Goal: Navigation & Orientation: Find specific page/section

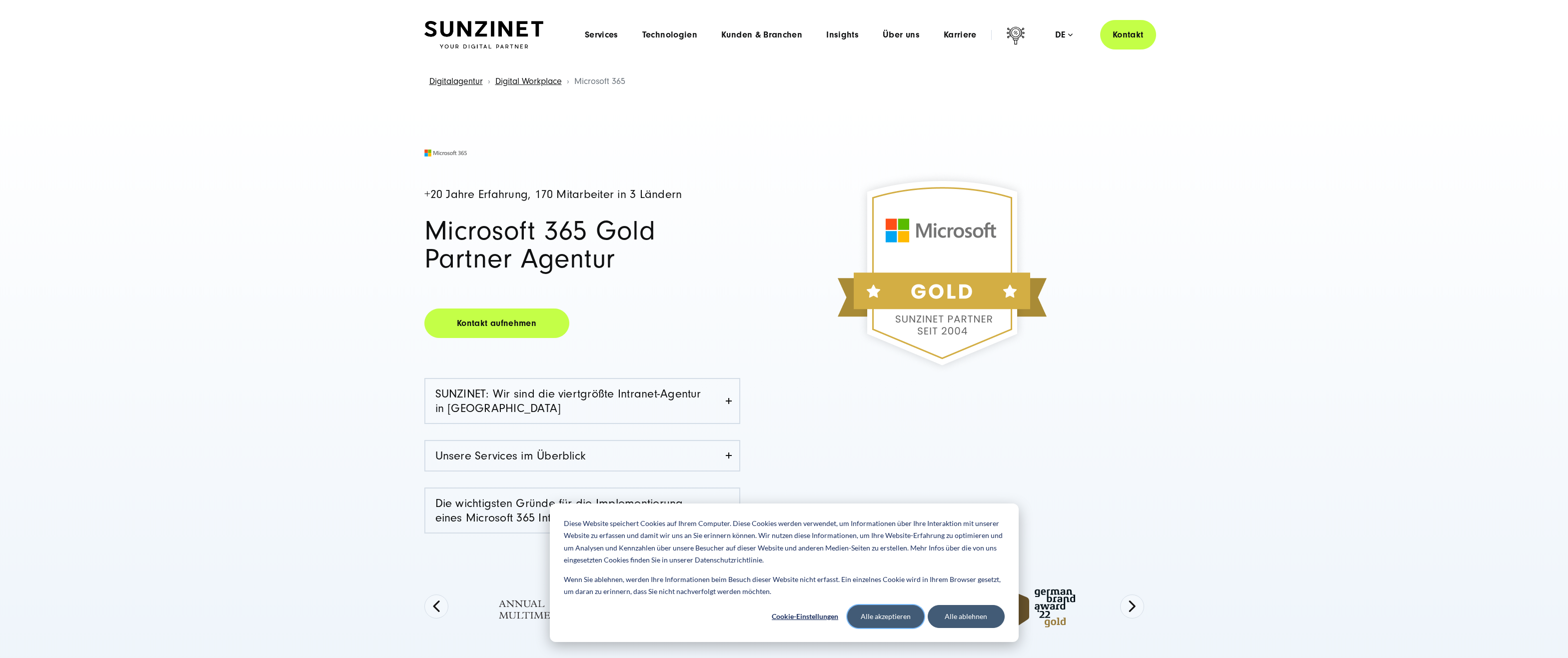
click at [905, 617] on button "Alle akzeptieren" at bounding box center [886, 617] width 77 height 23
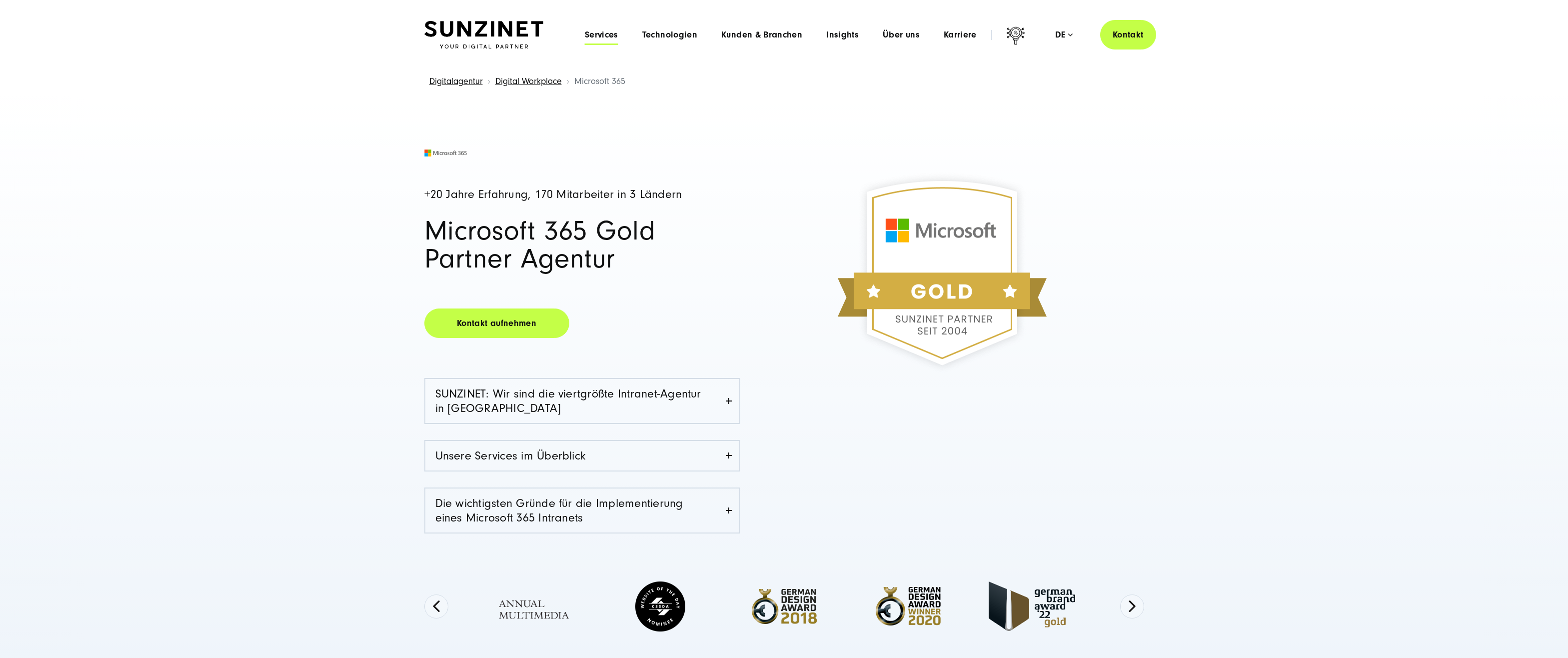
click at [603, 31] on span "Services" at bounding box center [601, 35] width 33 height 10
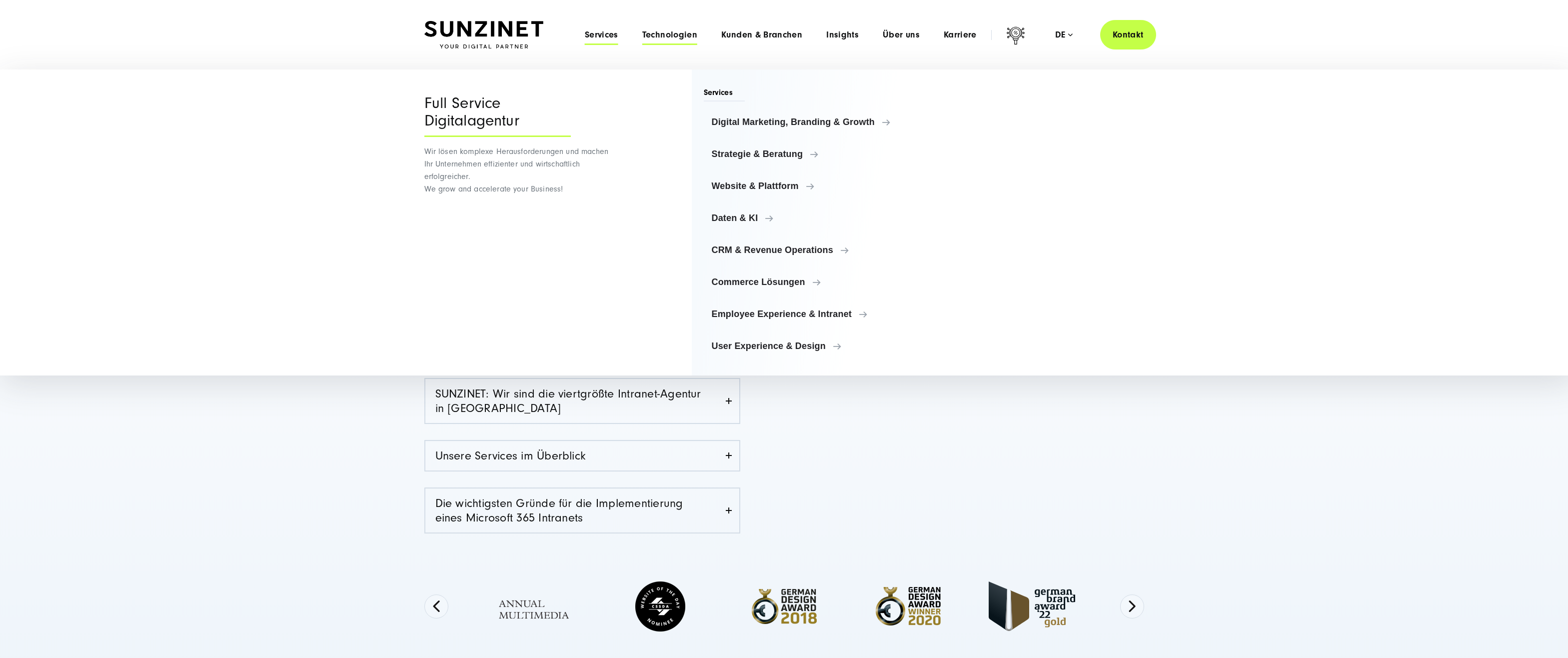
click at [671, 32] on span "Technologien" at bounding box center [670, 35] width 55 height 10
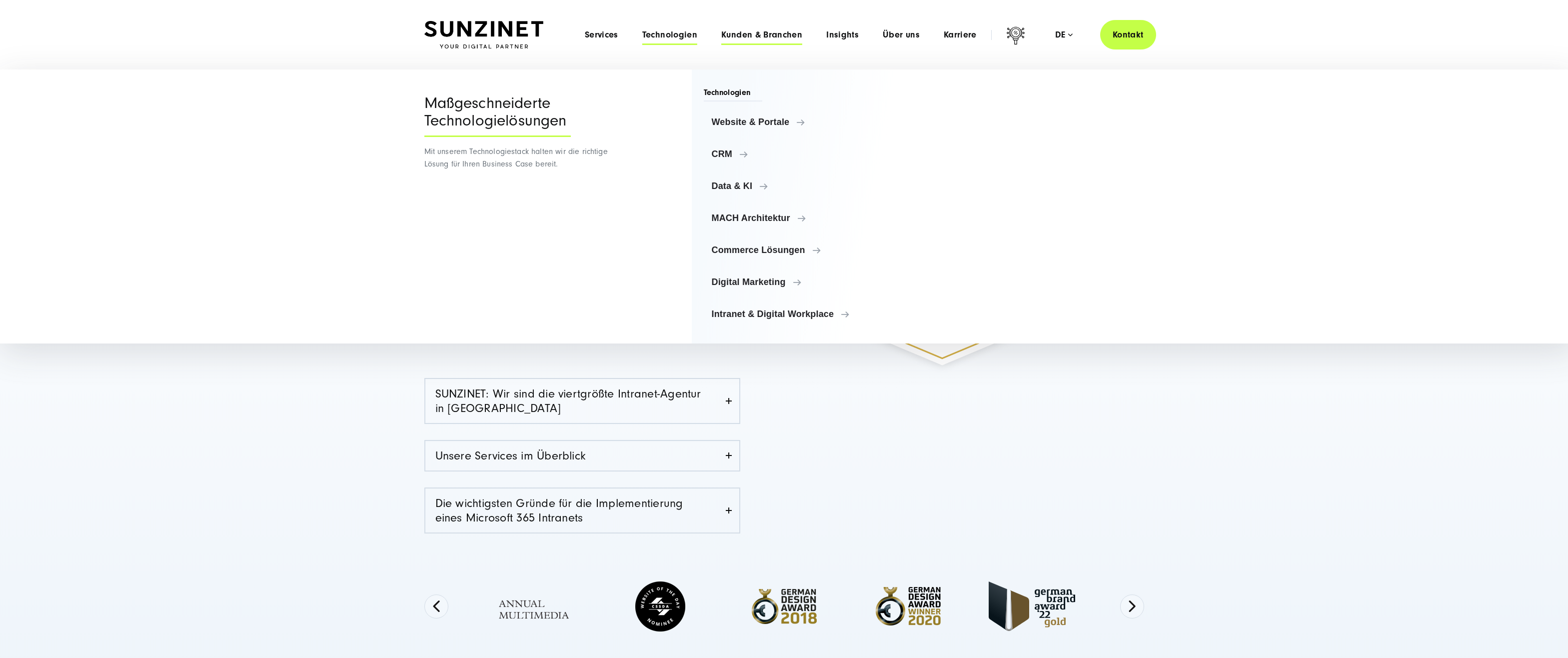
click at [748, 30] on span "Kunden & Branchen" at bounding box center [761, 35] width 81 height 10
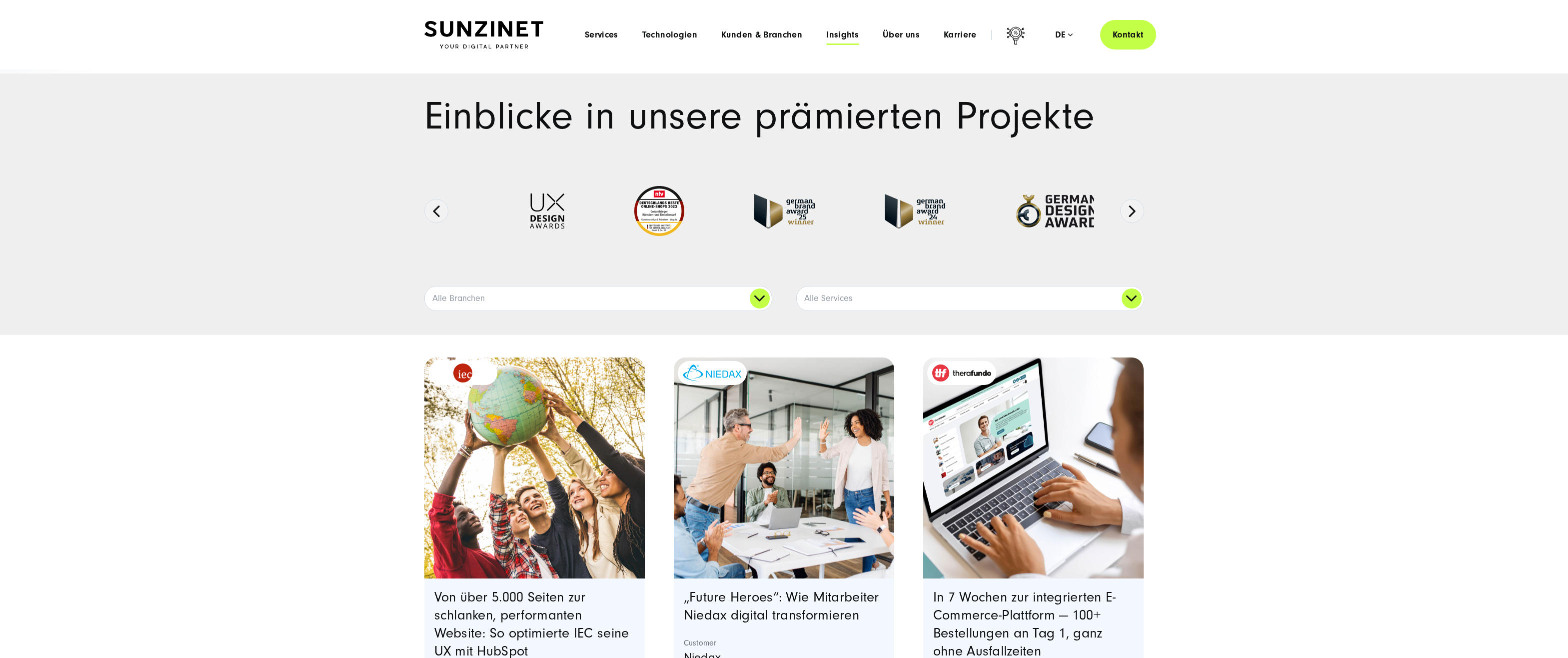
click at [842, 33] on span "Insights" at bounding box center [842, 35] width 32 height 10
click at [597, 35] on span "Services" at bounding box center [601, 35] width 33 height 10
